Goal: Transaction & Acquisition: Subscribe to service/newsletter

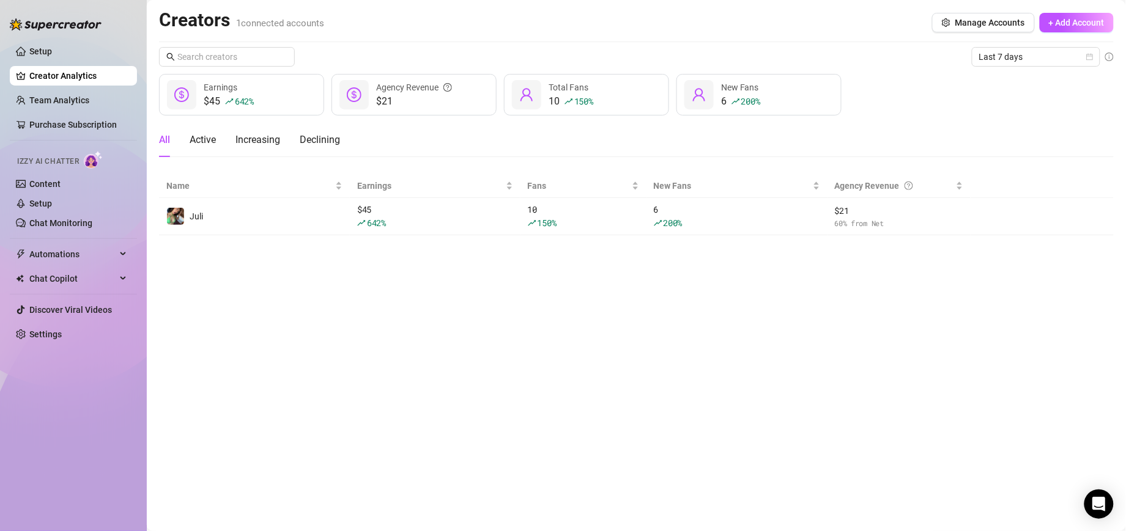
click at [1062, 161] on div "All Active Increasing Declining" at bounding box center [636, 145] width 955 height 44
click at [1110, 133] on div "All Active Increasing Declining" at bounding box center [636, 140] width 955 height 34
click at [1109, 127] on div "All Active Increasing Declining" at bounding box center [636, 140] width 955 height 34
click at [1109, 505] on div "Open Intercom Messenger" at bounding box center [1099, 505] width 32 height 32
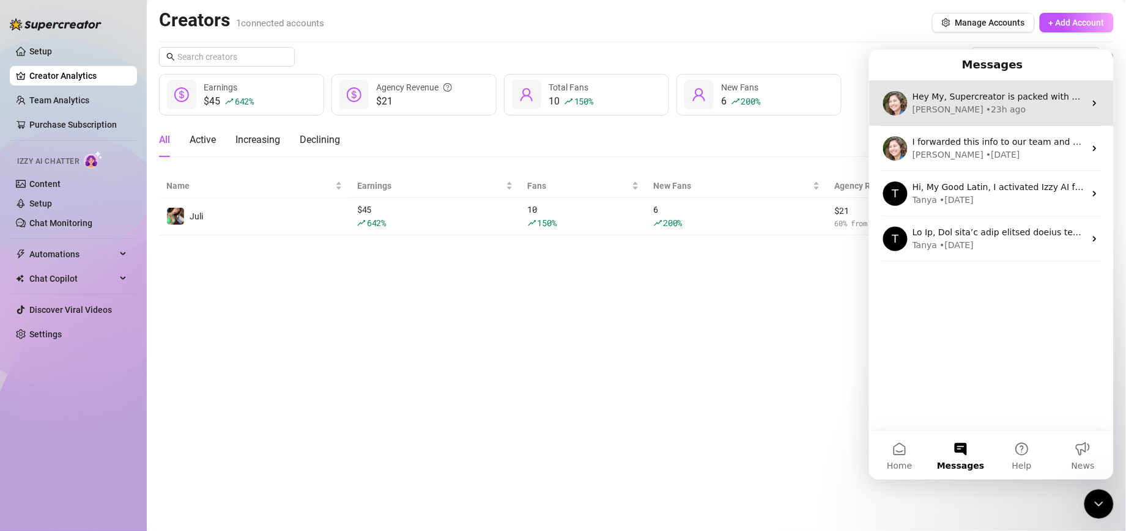
click at [996, 106] on div "[PERSON_NAME] • 23h ago" at bounding box center [998, 109] width 172 height 13
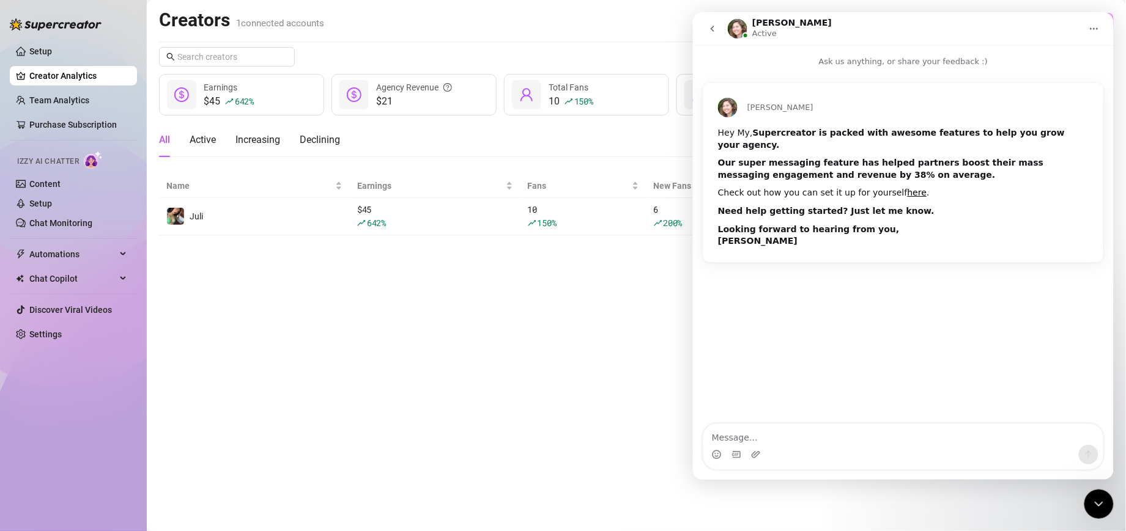
click at [907, 187] on link "here" at bounding box center [917, 192] width 20 height 10
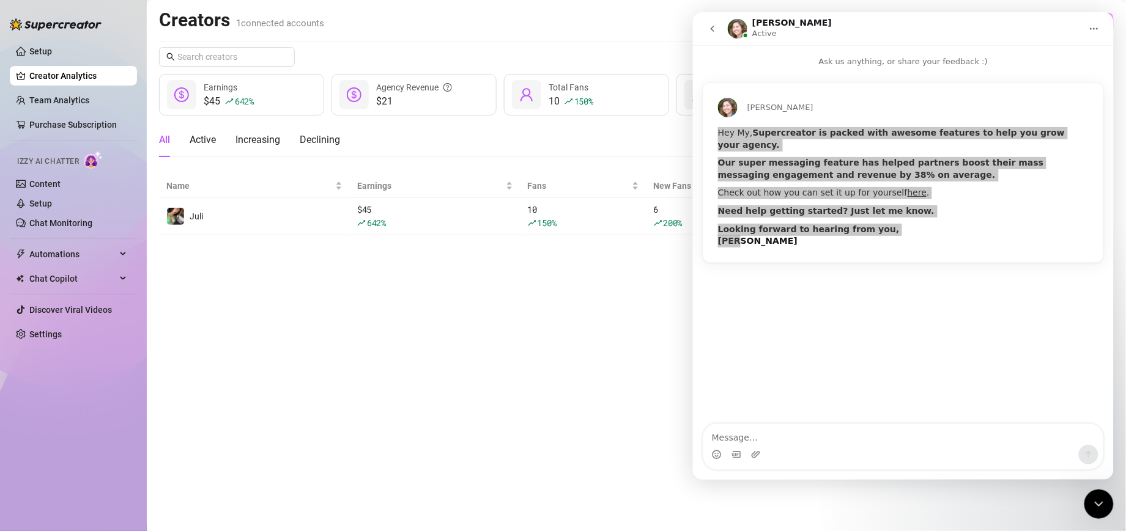
click at [1108, 496] on div "Close Intercom Messenger" at bounding box center [1098, 503] width 29 height 29
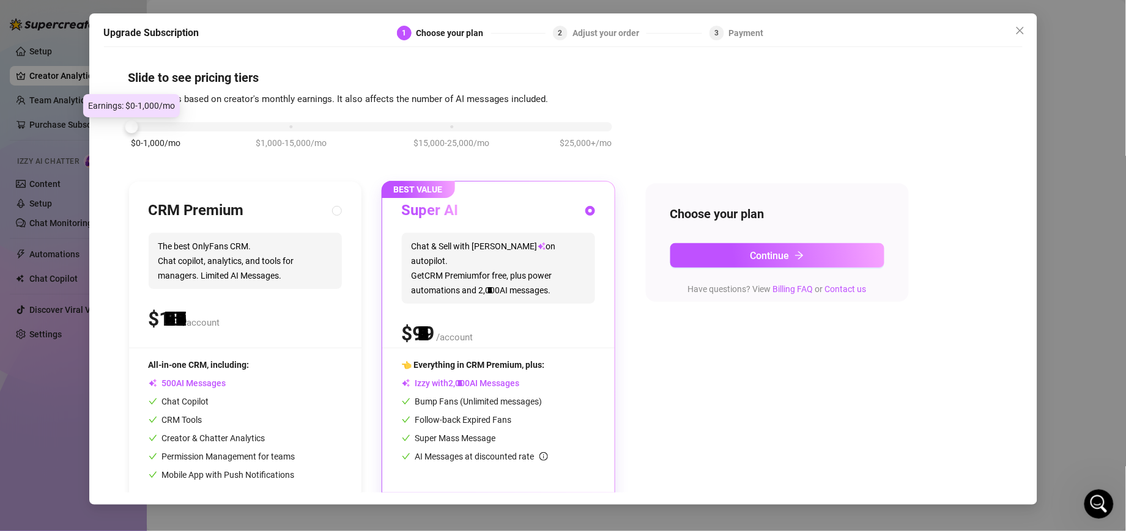
drag, startPoint x: 295, startPoint y: 127, endPoint x: 133, endPoint y: 139, distance: 161.9
click at [133, 127] on div "$0-1,000/mo $1,000-15,000/mo $15,000-25,000/mo $25,000+/mo" at bounding box center [371, 123] width 481 height 7
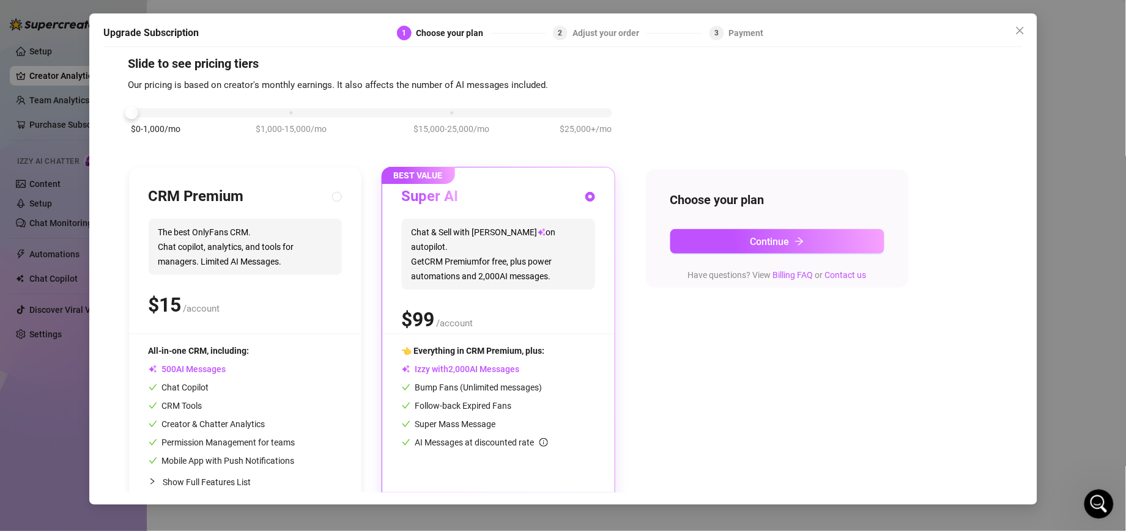
scroll to position [37, 0]
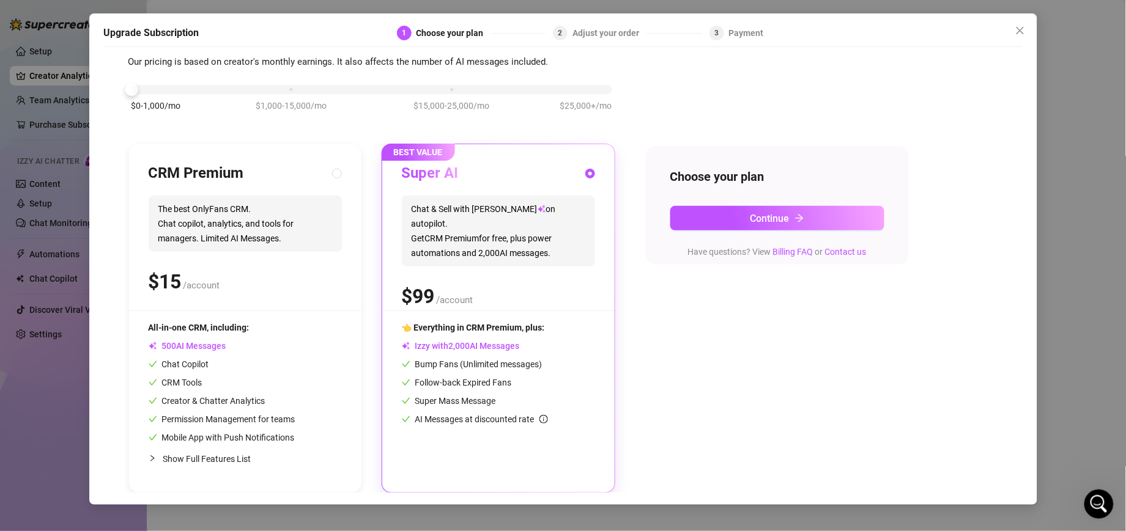
click at [158, 461] on div at bounding box center [156, 458] width 15 height 13
radio input "true"
radio input "false"
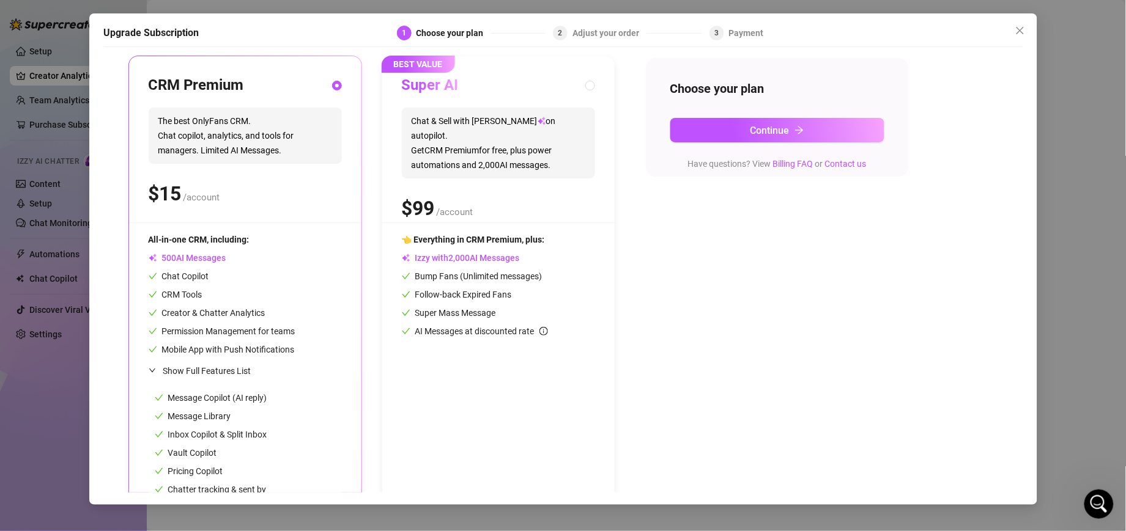
scroll to position [209, 0]
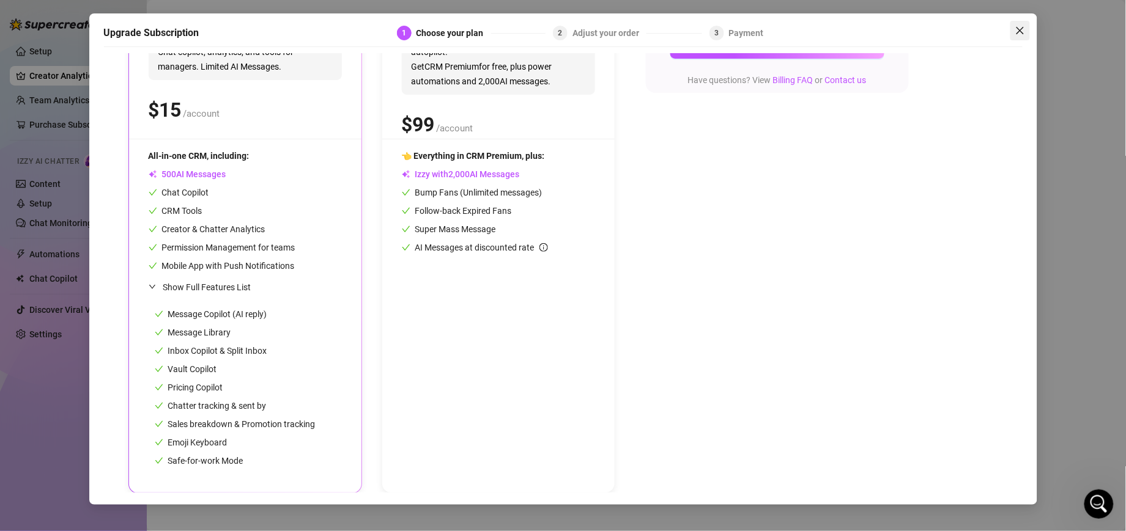
click at [1019, 31] on icon "close" at bounding box center [1020, 31] width 10 height 10
